Goal: Task Accomplishment & Management: Complete application form

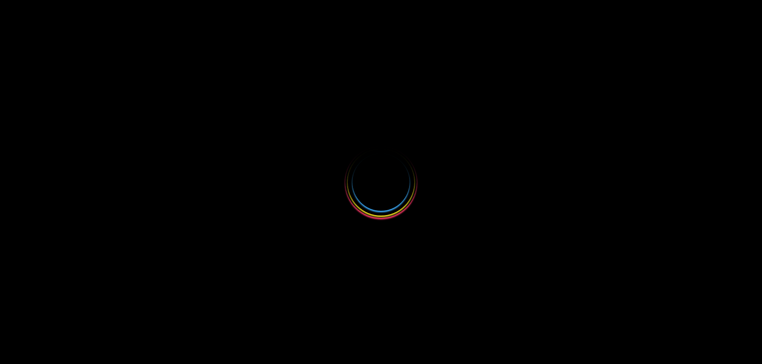
click at [52, 157] on div at bounding box center [381, 182] width 762 height 364
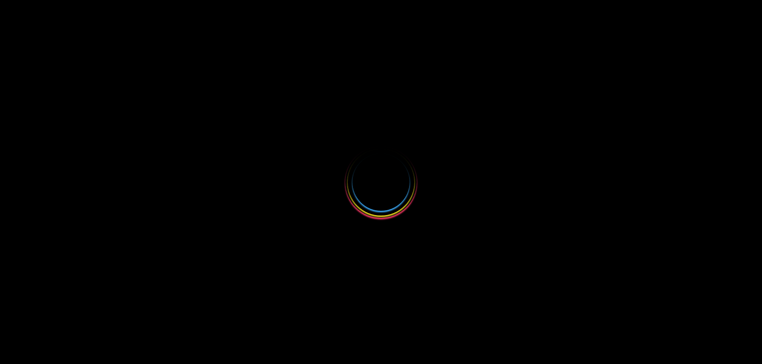
click at [52, 157] on div at bounding box center [381, 182] width 762 height 364
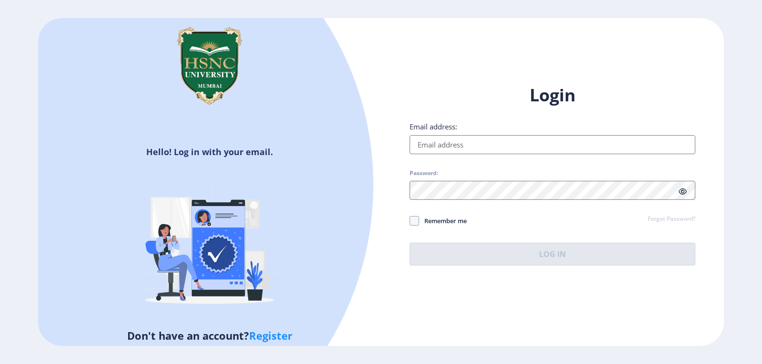
type input "[EMAIL_ADDRESS][DOMAIN_NAME]"
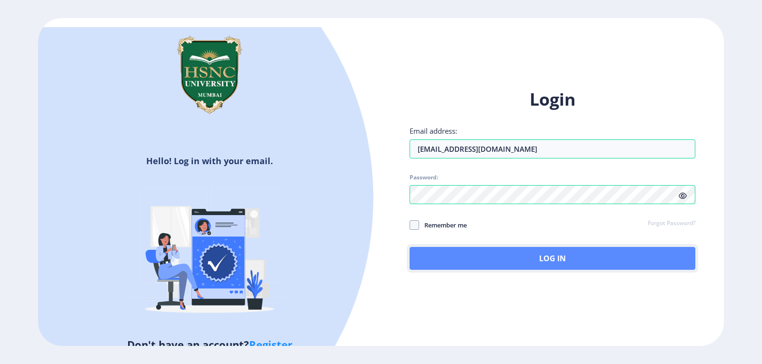
click at [537, 258] on button "Log In" at bounding box center [552, 258] width 286 height 23
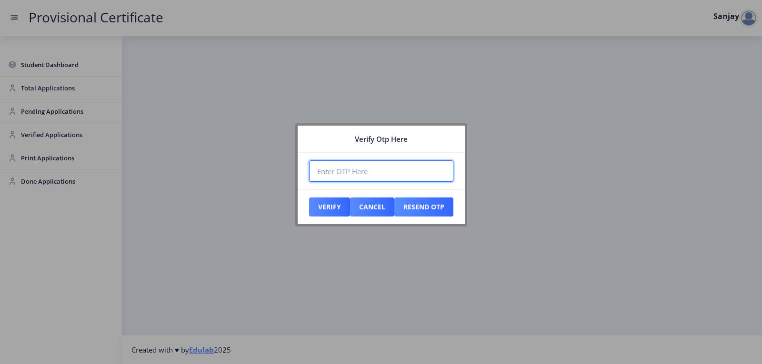
paste input "811052"
type input "811052"
click at [326, 205] on button "Verify" at bounding box center [329, 207] width 41 height 19
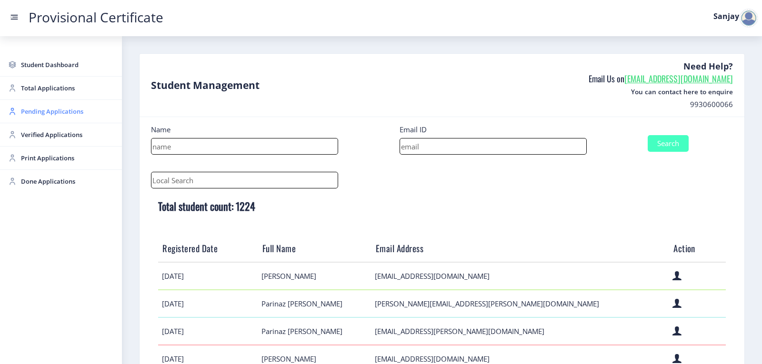
click at [62, 110] on span "Pending Applications" at bounding box center [67, 111] width 93 height 11
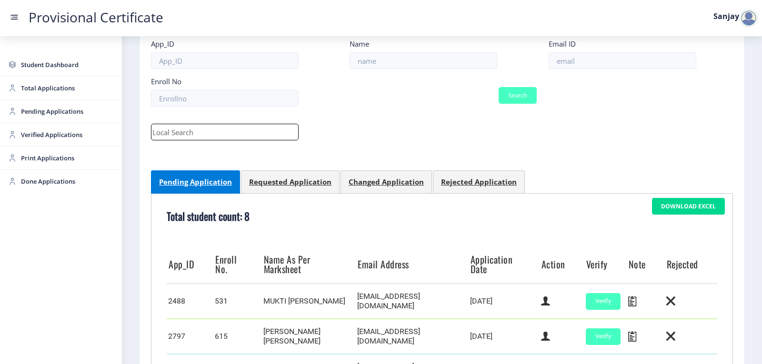
scroll to position [340, 0]
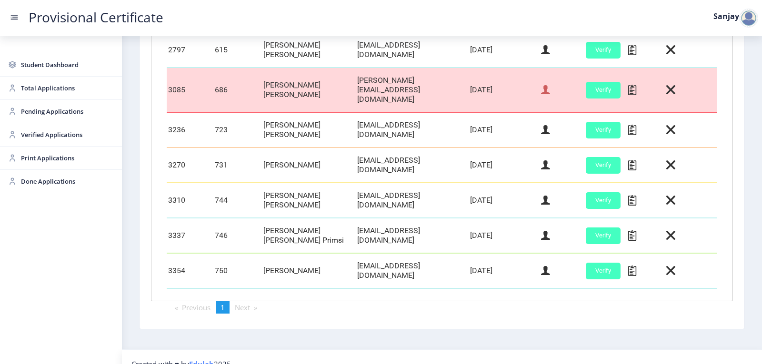
click at [546, 84] on icon at bounding box center [545, 90] width 9 height 12
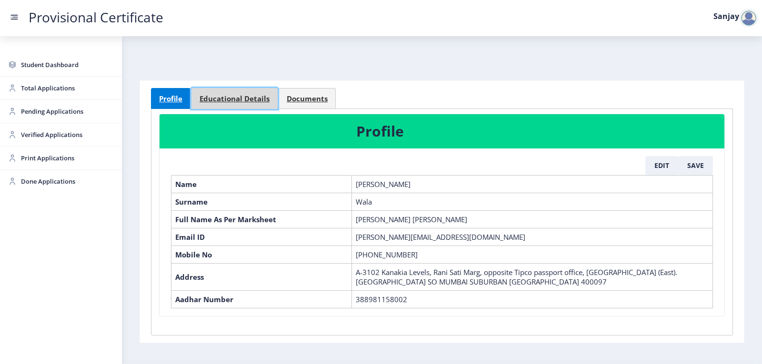
click at [253, 102] on span "Educational Details" at bounding box center [234, 98] width 70 height 7
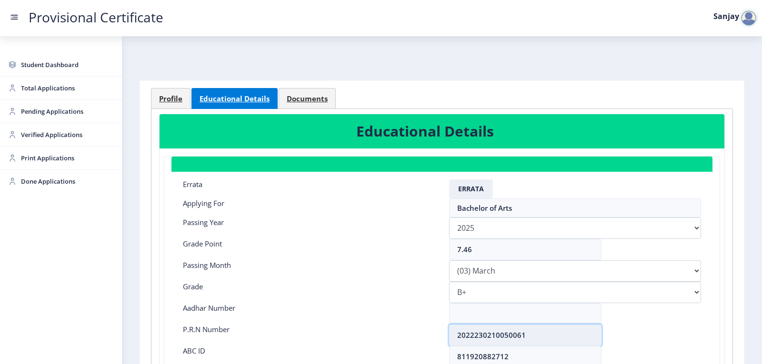
drag, startPoint x: 457, startPoint y: 333, endPoint x: 522, endPoint y: 330, distance: 65.3
click at [522, 330] on input "2022230210050061" at bounding box center [525, 335] width 152 height 21
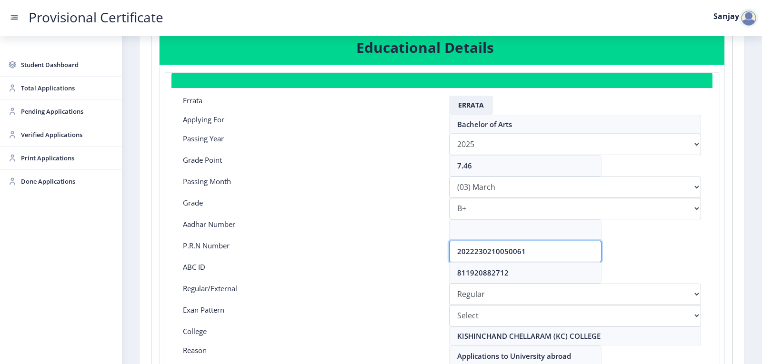
scroll to position [190, 0]
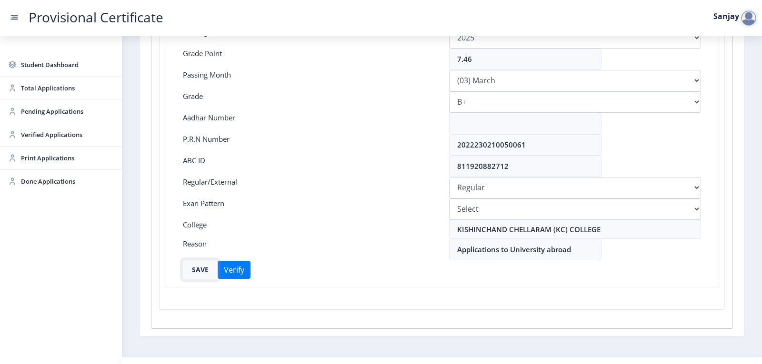
click at [198, 272] on button "SAVE" at bounding box center [200, 269] width 35 height 19
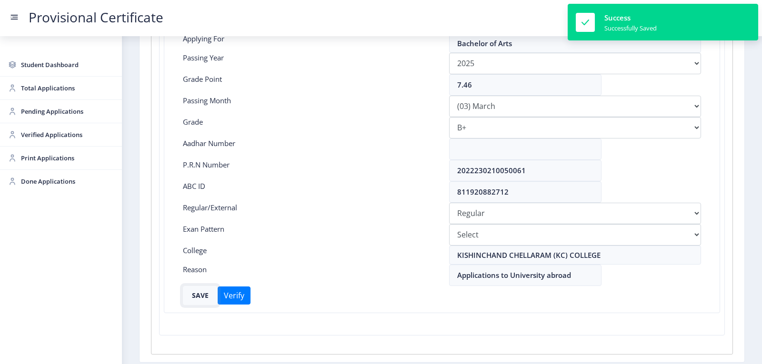
scroll to position [143, 0]
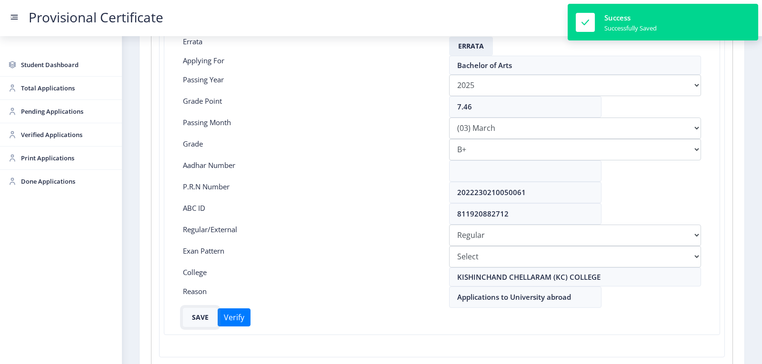
click at [201, 318] on button "SAVE" at bounding box center [200, 317] width 35 height 19
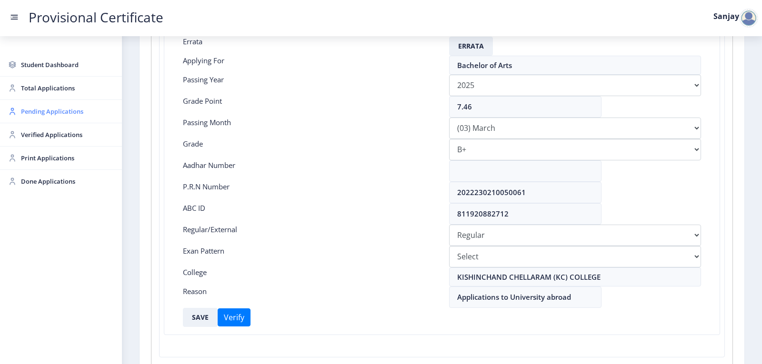
click at [71, 112] on span "Pending Applications" at bounding box center [67, 111] width 93 height 11
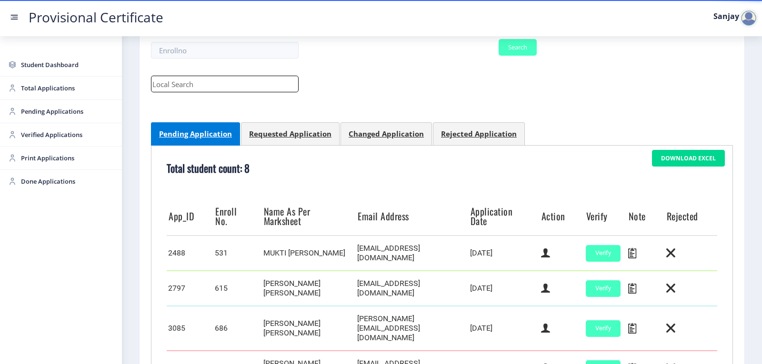
scroll to position [238, 0]
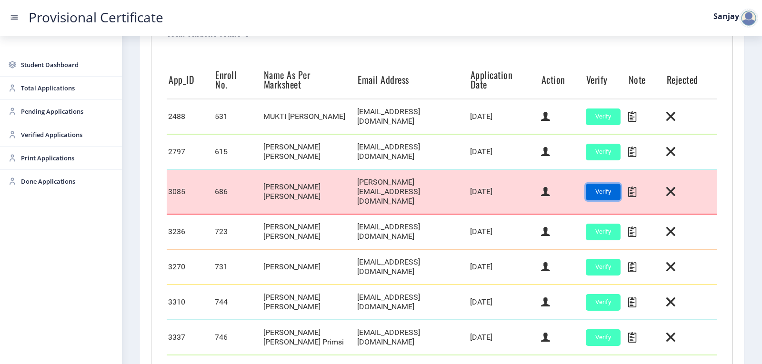
click at [604, 189] on button "Verify" at bounding box center [603, 192] width 35 height 17
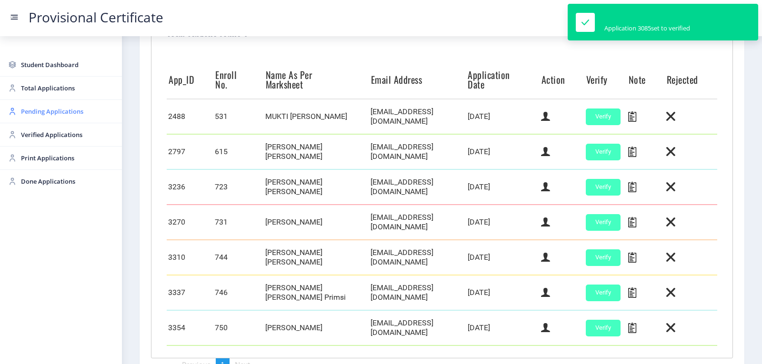
click at [60, 110] on span "Pending Applications" at bounding box center [67, 111] width 93 height 11
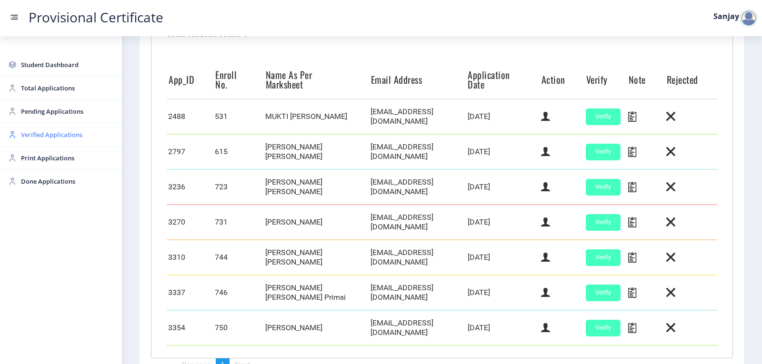
click at [52, 135] on span "Verified Applications" at bounding box center [67, 134] width 93 height 11
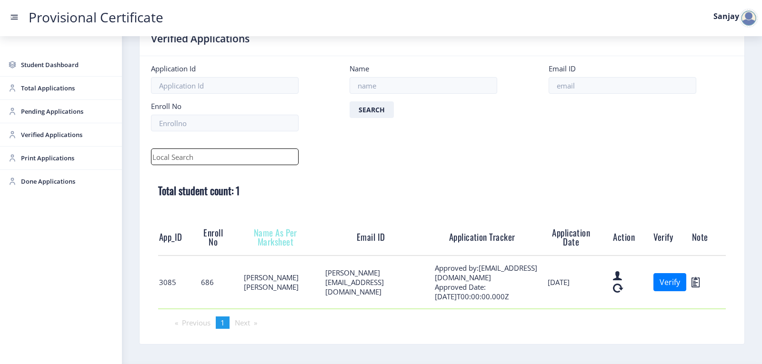
scroll to position [58, 0]
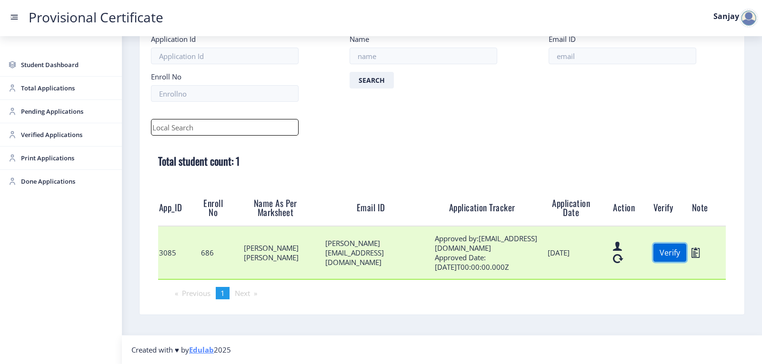
click at [667, 253] on button "Verify" at bounding box center [669, 253] width 33 height 18
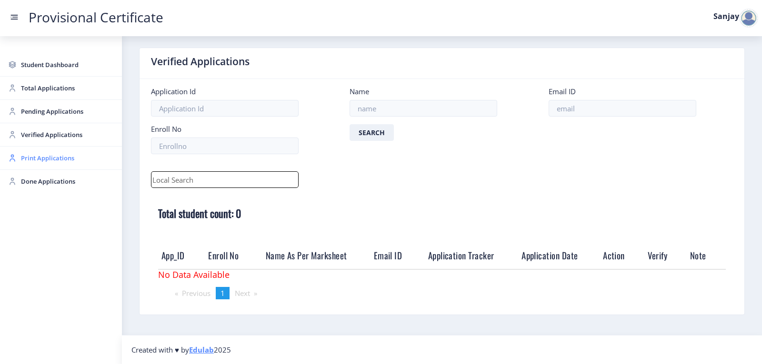
click at [42, 163] on span "Print Applications" at bounding box center [67, 157] width 93 height 11
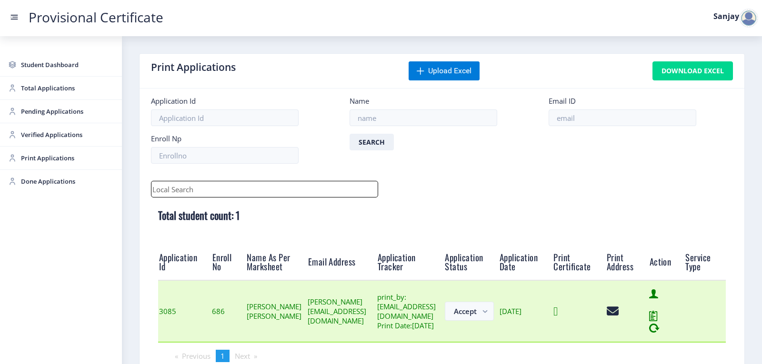
click at [557, 318] on icon at bounding box center [555, 312] width 4 height 12
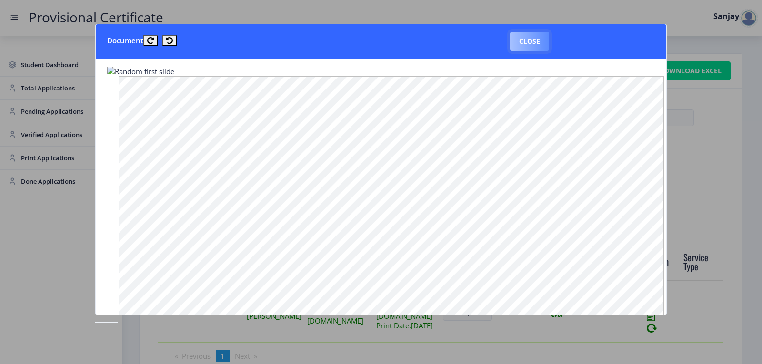
click at [526, 41] on button "Close" at bounding box center [529, 41] width 39 height 19
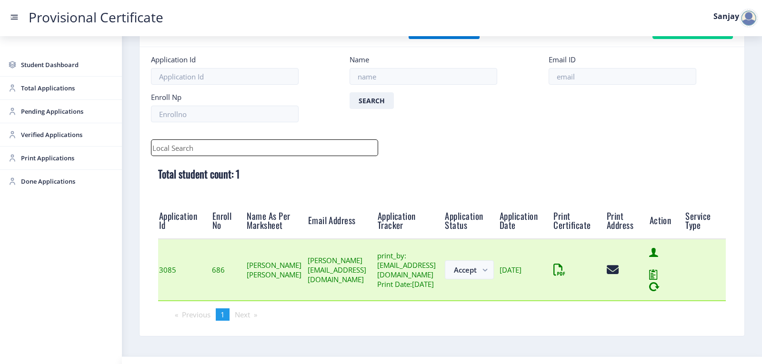
scroll to position [74, 0]
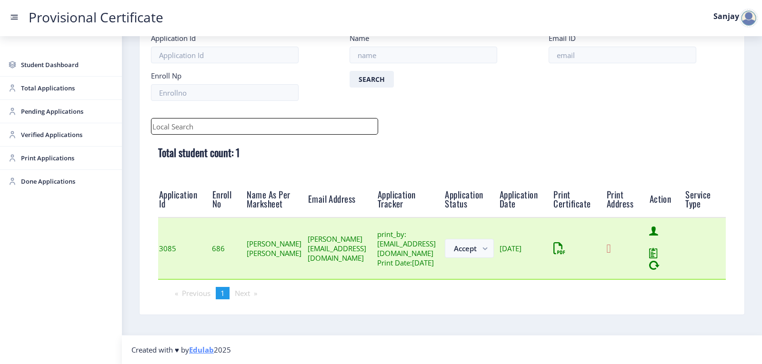
click at [611, 247] on icon at bounding box center [609, 249] width 4 height 12
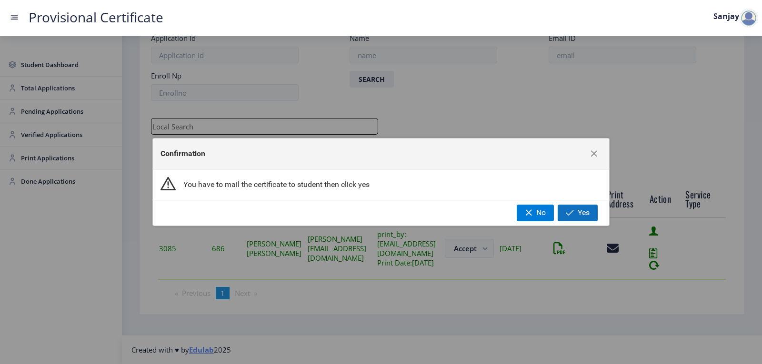
click at [567, 216] on span "button" at bounding box center [570, 213] width 8 height 8
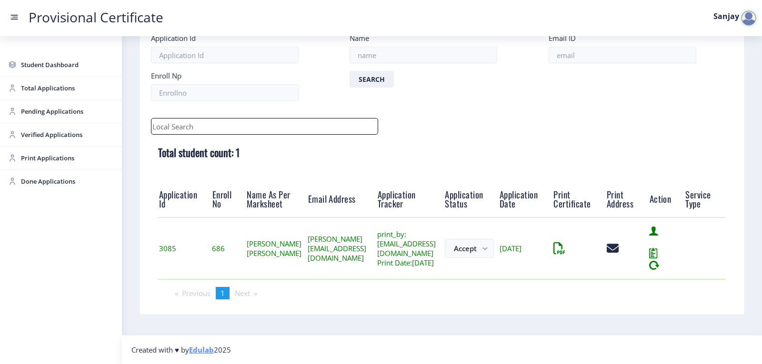
scroll to position [11, 0]
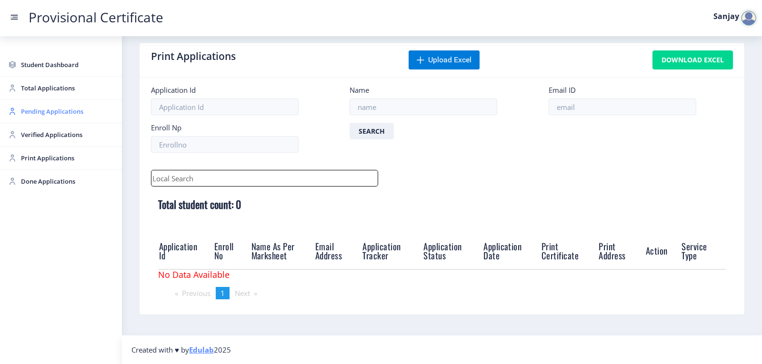
click at [45, 108] on span "Pending Applications" at bounding box center [67, 111] width 93 height 11
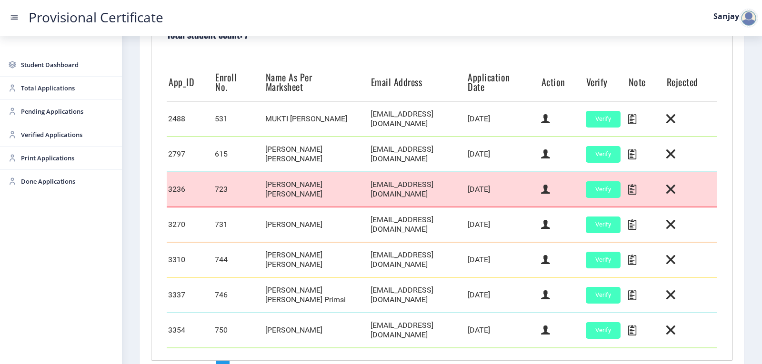
scroll to position [238, 0]
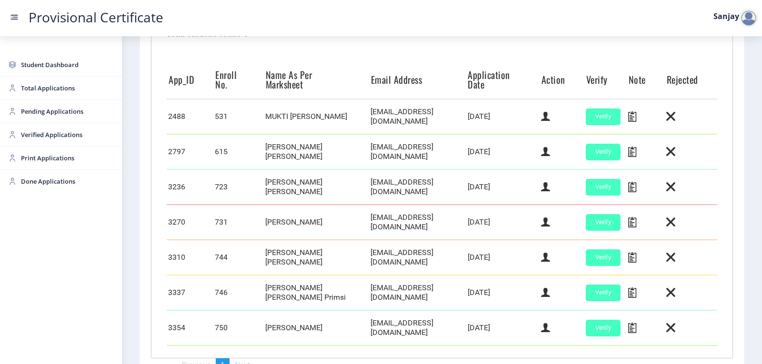
click at [745, 16] on div at bounding box center [748, 18] width 19 height 19
click at [717, 71] on span "Log out" at bounding box center [723, 69] width 61 height 11
